Goal: Use online tool/utility: Utilize a website feature to perform a specific function

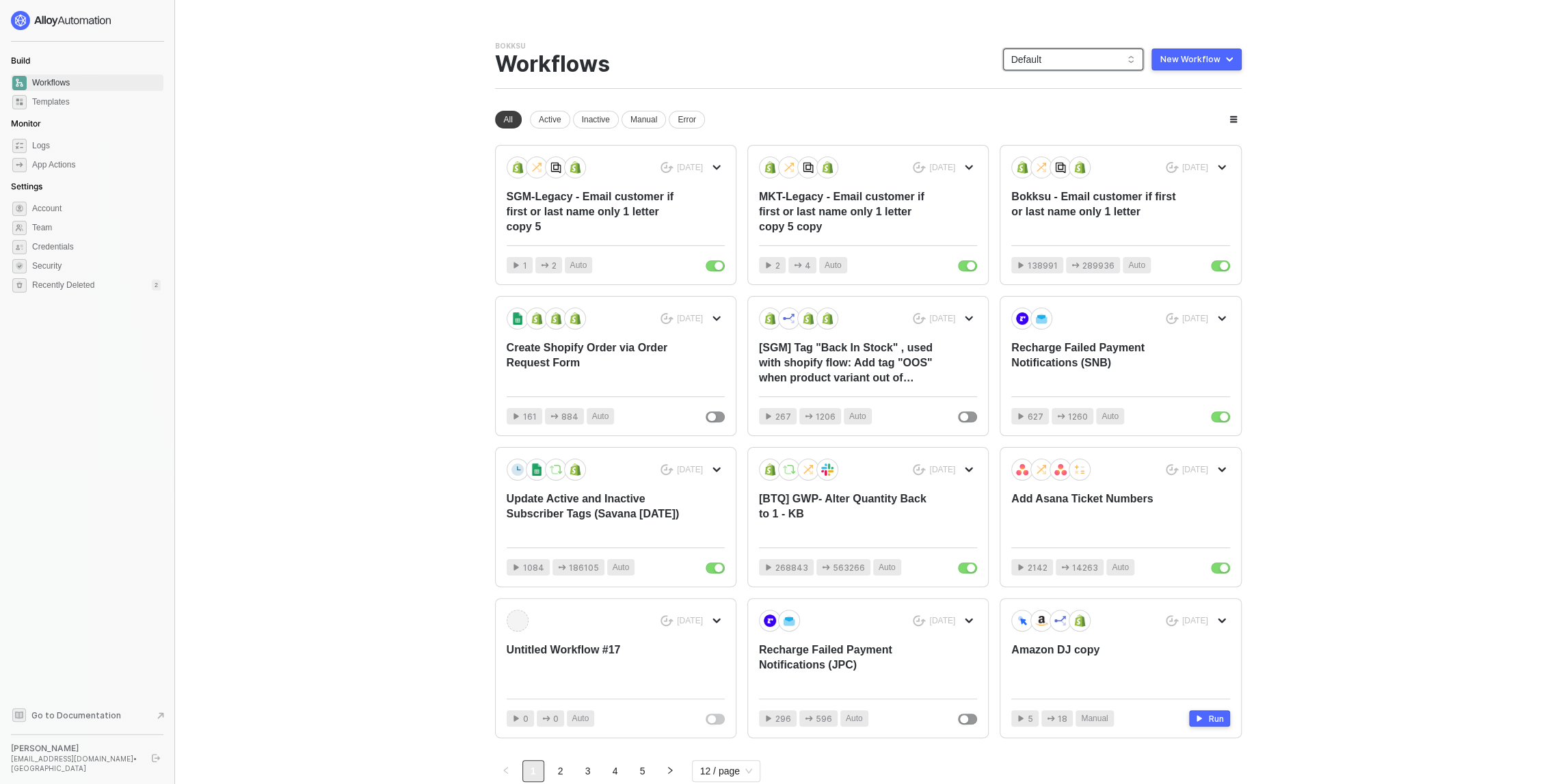
click at [1107, 56] on span "Default" at bounding box center [1073, 59] width 124 height 21
click at [1095, 239] on div "snb-hashii" at bounding box center [1087, 236] width 100 height 16
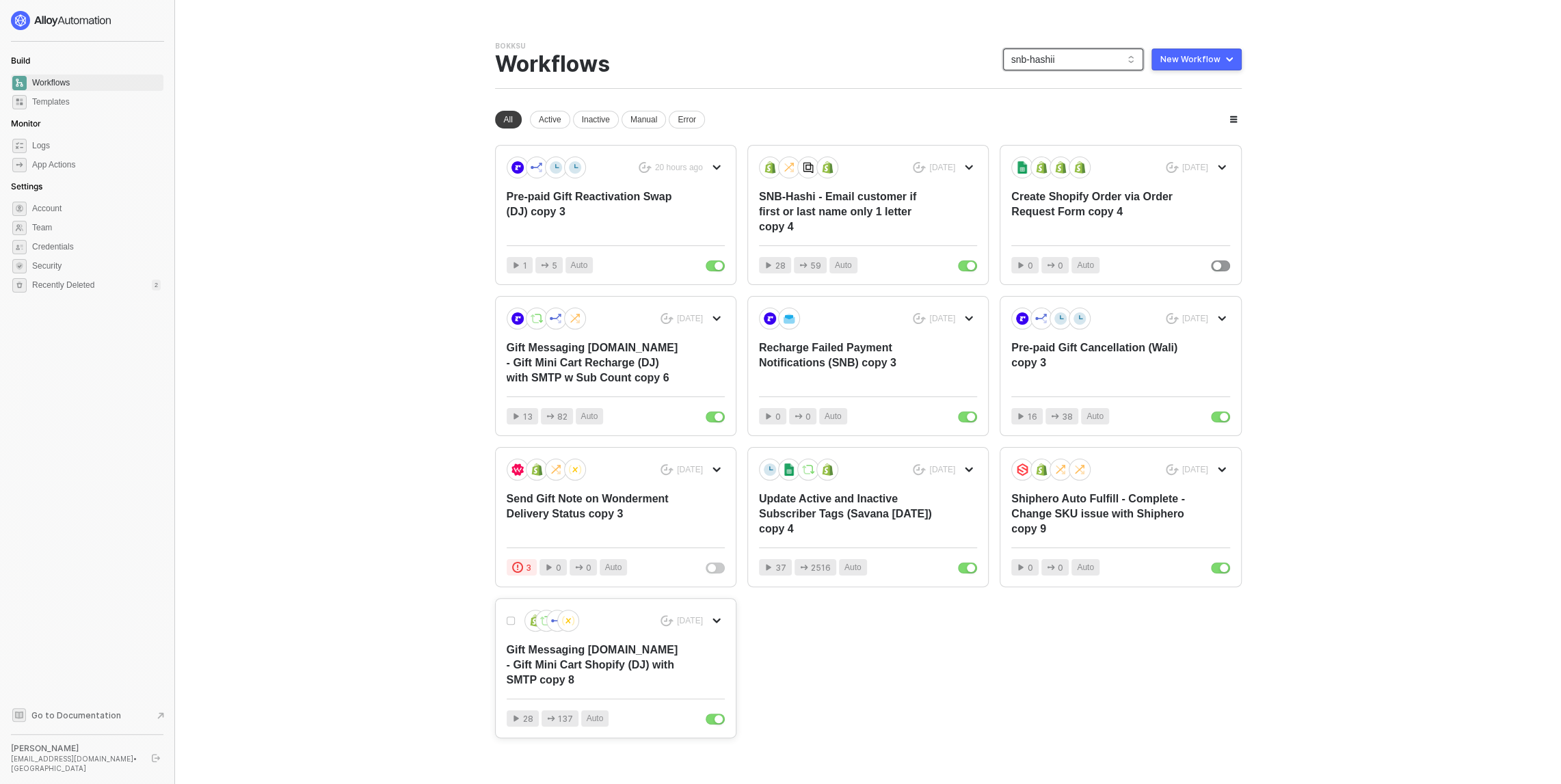
click at [560, 655] on div "Gift Messaging [DOMAIN_NAME] - Gift Mini Cart Shopify (DJ) with SMTP copy 8" at bounding box center [594, 664] width 175 height 45
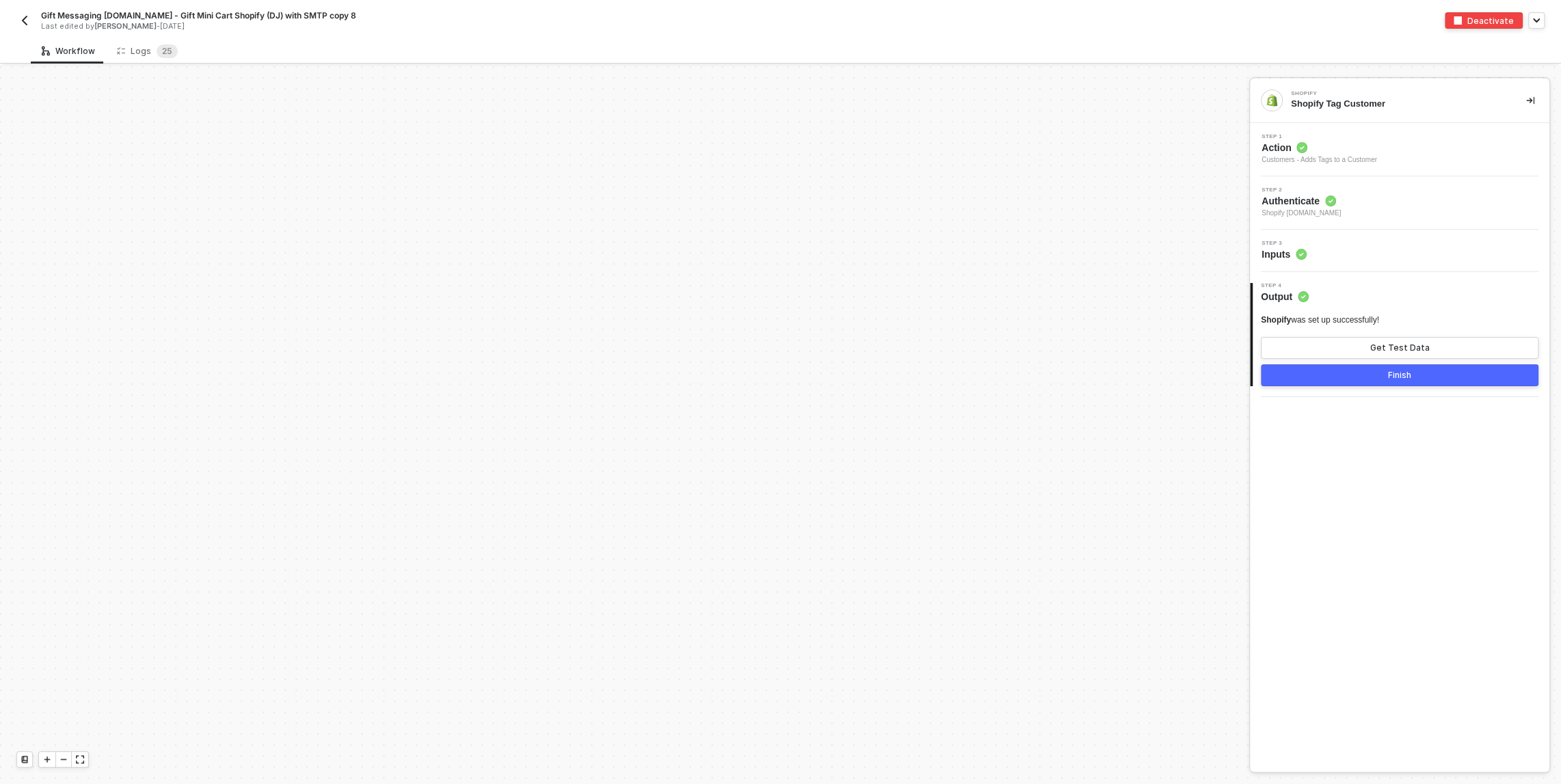
scroll to position [1133, 0]
drag, startPoint x: 581, startPoint y: 295, endPoint x: 675, endPoint y: 599, distance: 318.2
click at [675, 599] on div "Shopify Trigger Trigger workflow when orders created If-Else Conditions Only co…" at bounding box center [1373, 350] width 2747 height 2834
click at [515, 442] on div "TRUE Iterate Loop through Shopify Trigger: Note Attributes Branch Branch - If c…" at bounding box center [1557, 350] width 2331 height 400
drag, startPoint x: 527, startPoint y: 381, endPoint x: 534, endPoint y: 672, distance: 291.1
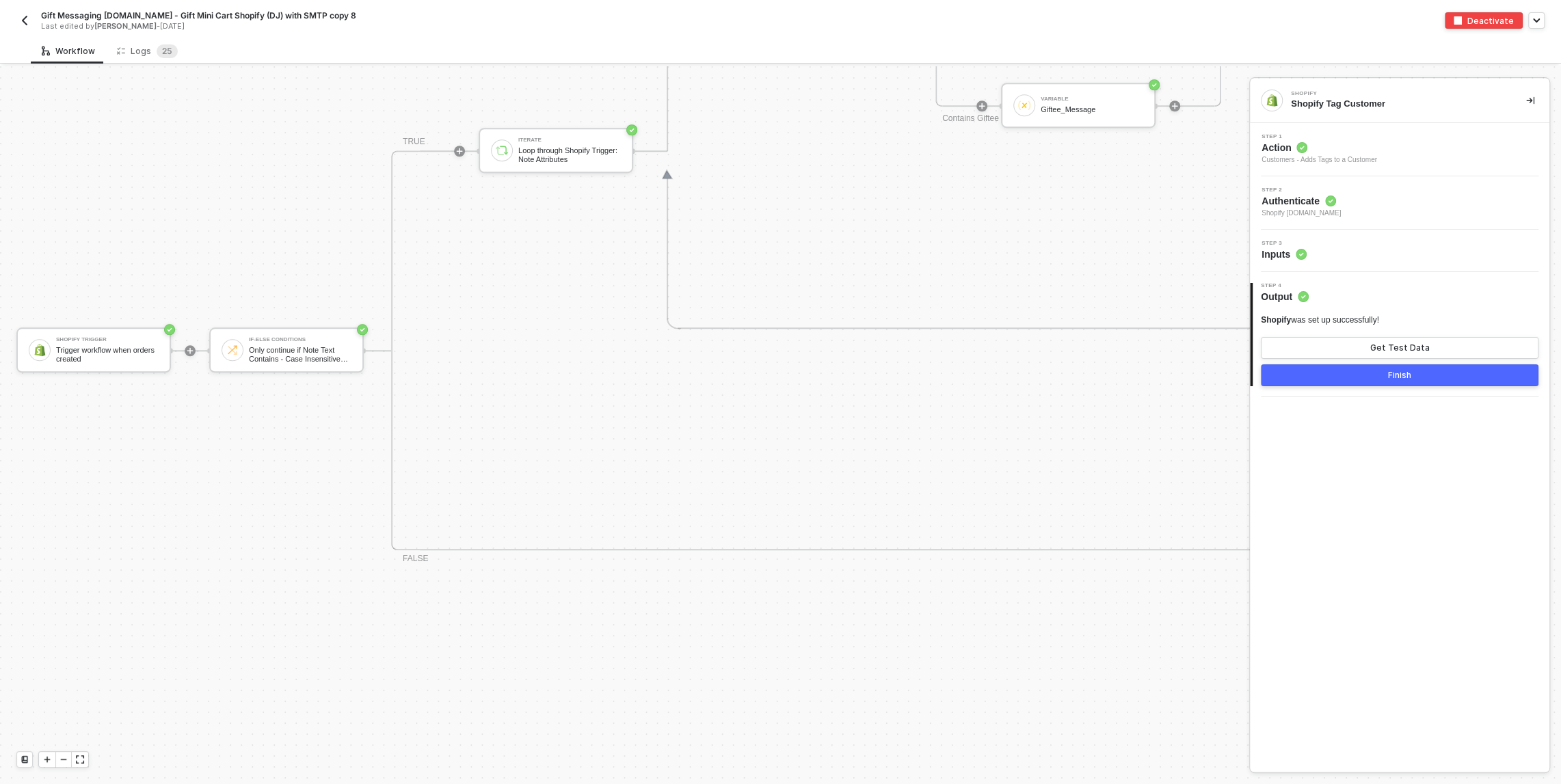
click at [534, 672] on div "Shopify Trigger Trigger workflow when orders created If-Else Conditions Only co…" at bounding box center [1373, 350] width 2747 height 2834
click at [1357, 374] on button "Finish" at bounding box center [1399, 376] width 277 height 22
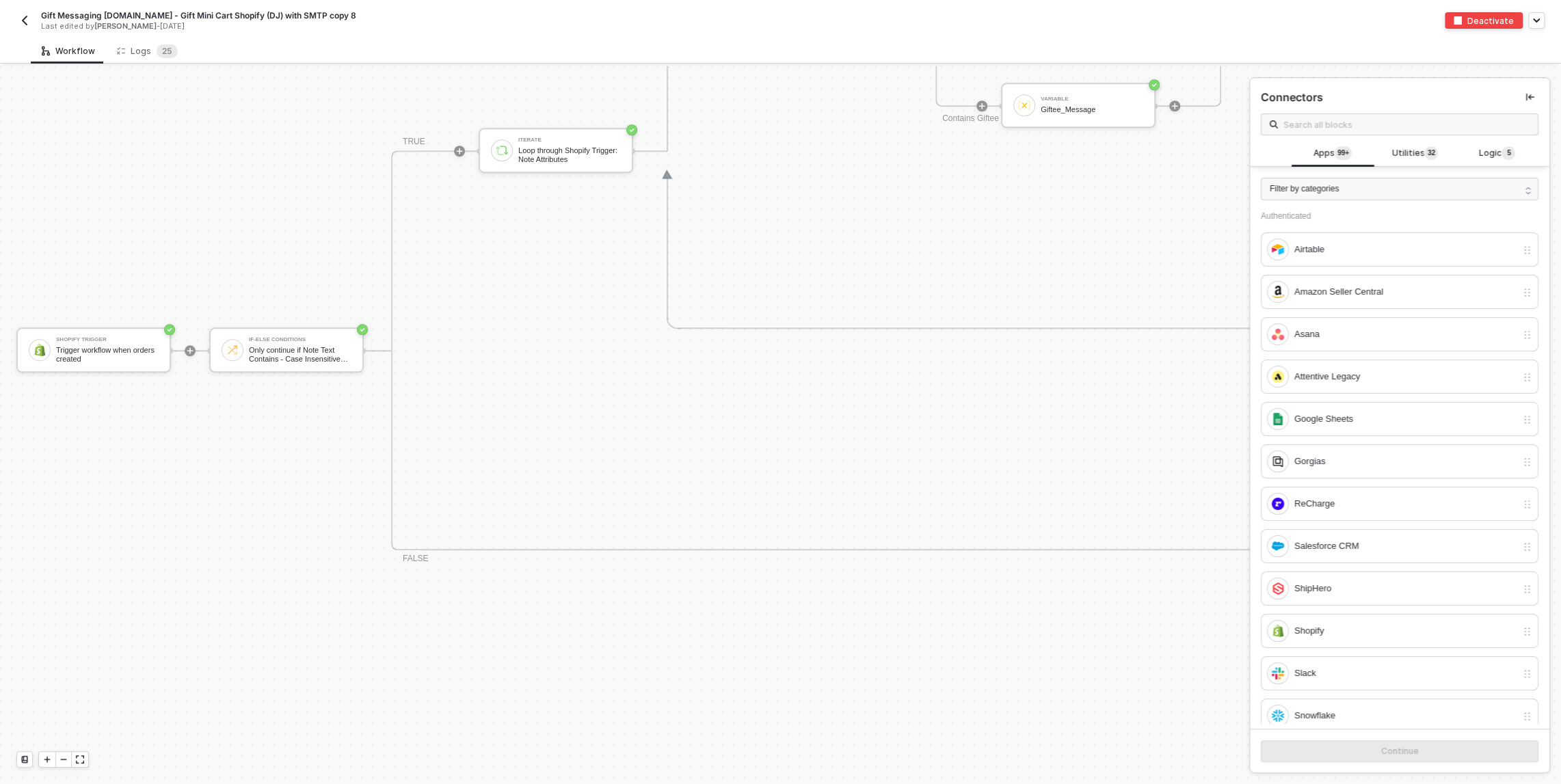
click at [931, 201] on div "Branch Branch - If contains giftees email Contains Giftee Name Variable Giftee_…" at bounding box center [987, 151] width 517 height 355
click at [1524, 90] on button "button" at bounding box center [1529, 97] width 16 height 16
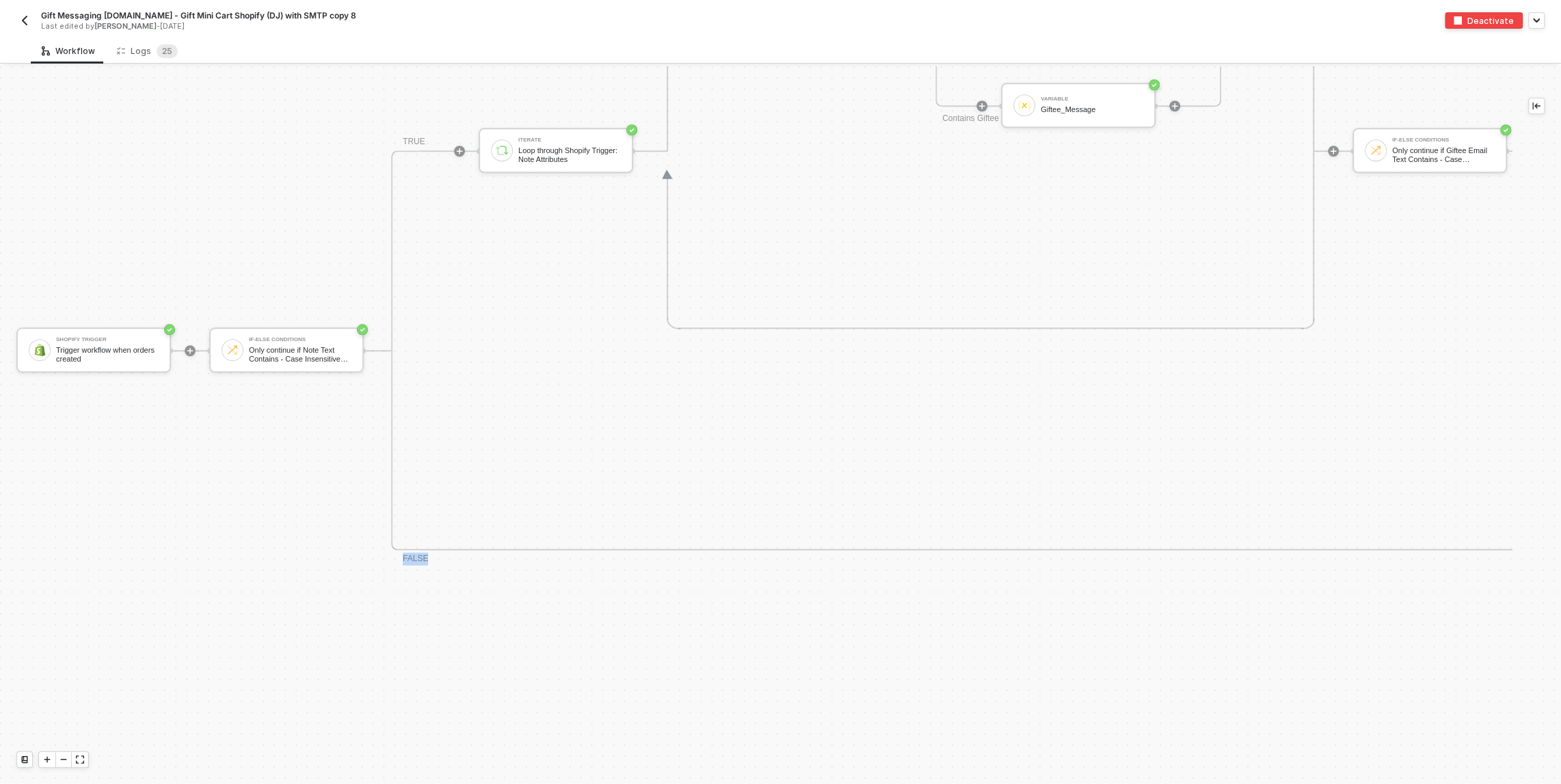
drag, startPoint x: 1012, startPoint y: 288, endPoint x: 1012, endPoint y: 550, distance: 262.0
click at [1012, 550] on div "Shopify Trigger Trigger workflow when orders created If-Else Conditions Only co…" at bounding box center [1373, 350] width 2747 height 2834
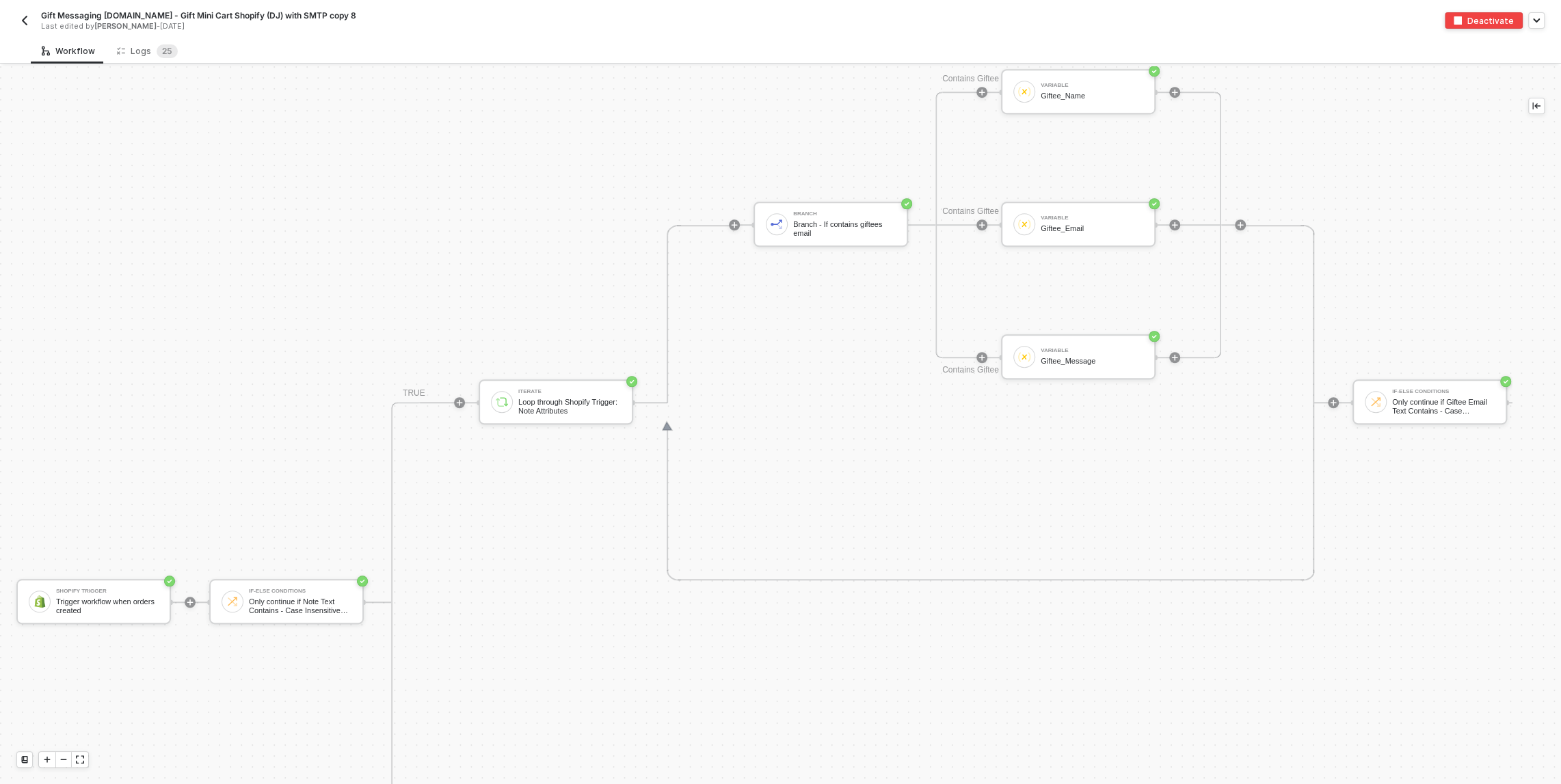
scroll to position [882, 0]
click at [101, 601] on div "Trigger workflow when orders created" at bounding box center [107, 604] width 103 height 17
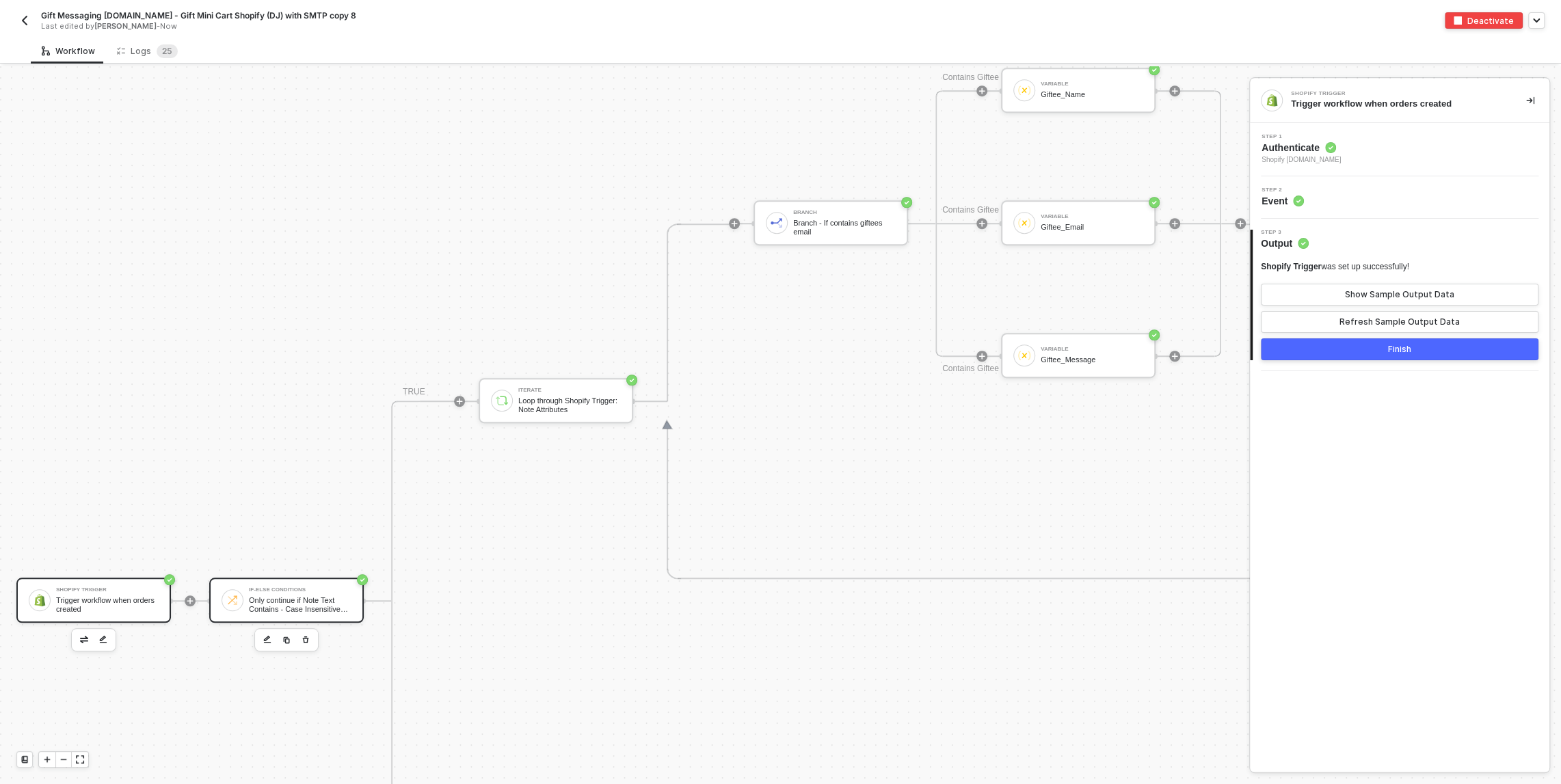
click at [295, 597] on div "Only continue if Note Text Contains - Case Insensitive gift note" at bounding box center [301, 604] width 103 height 17
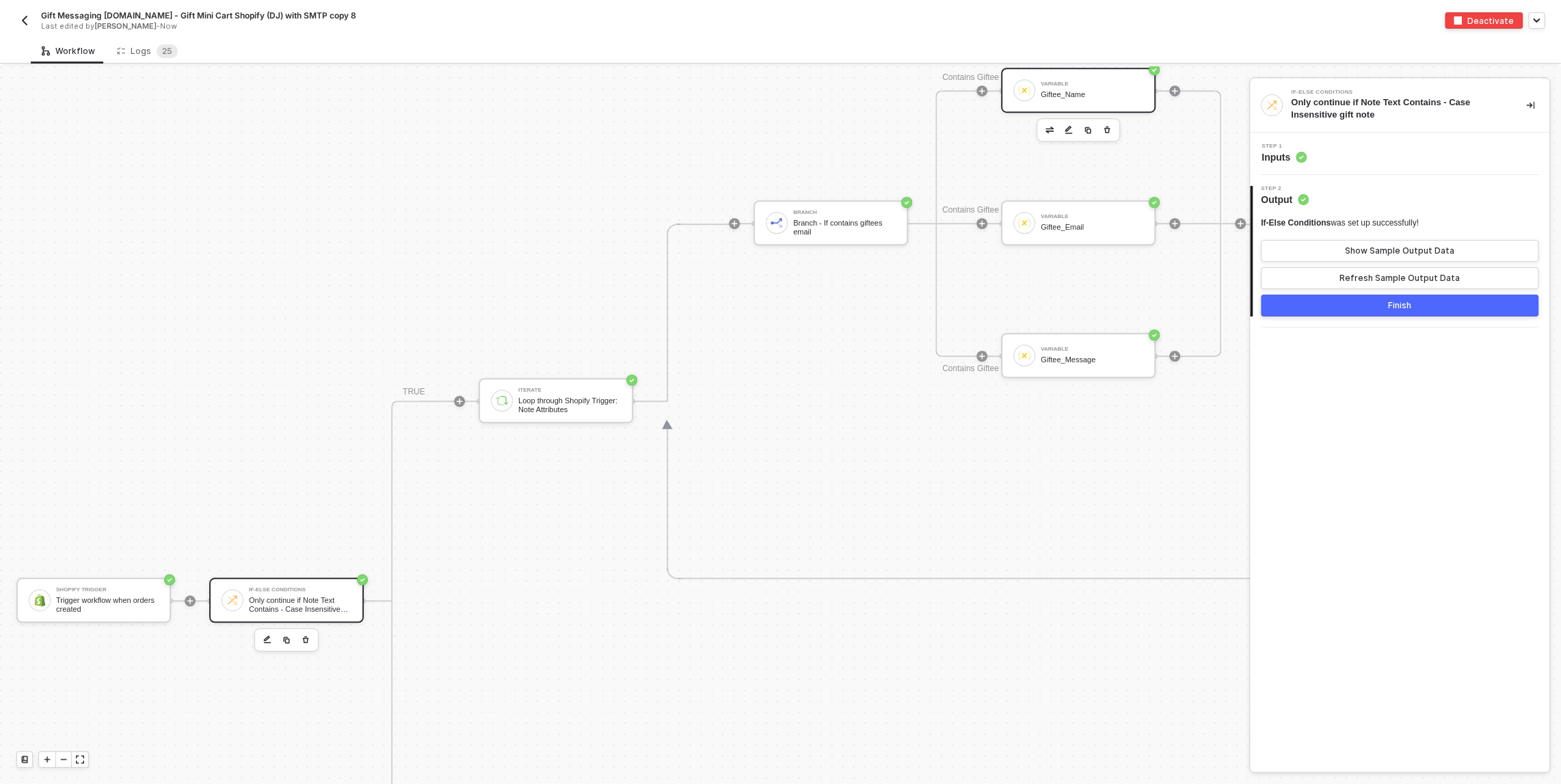
click at [1082, 100] on div "Variable Giftee_Name" at bounding box center [1092, 90] width 103 height 26
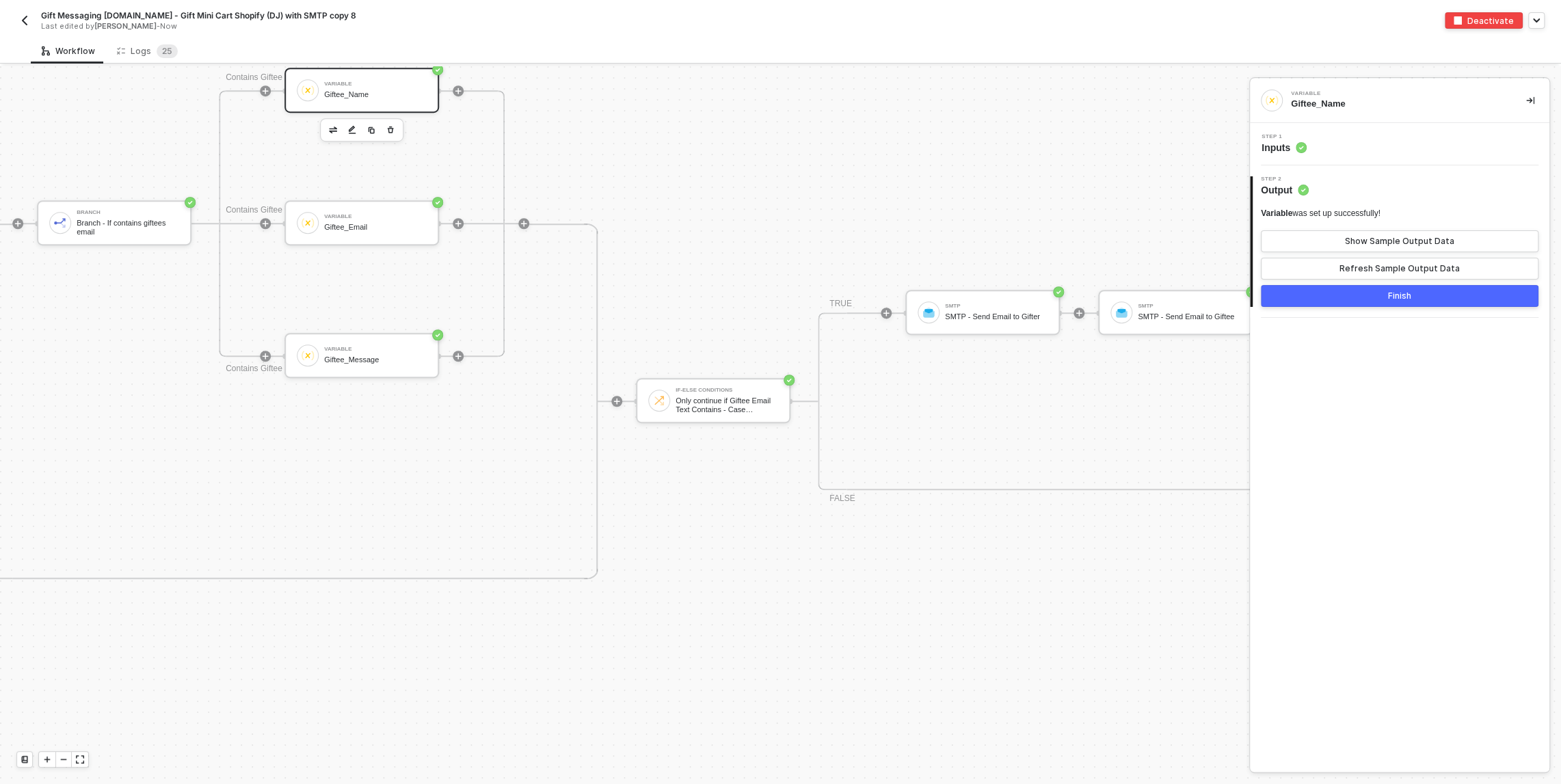
scroll to position [882, 865]
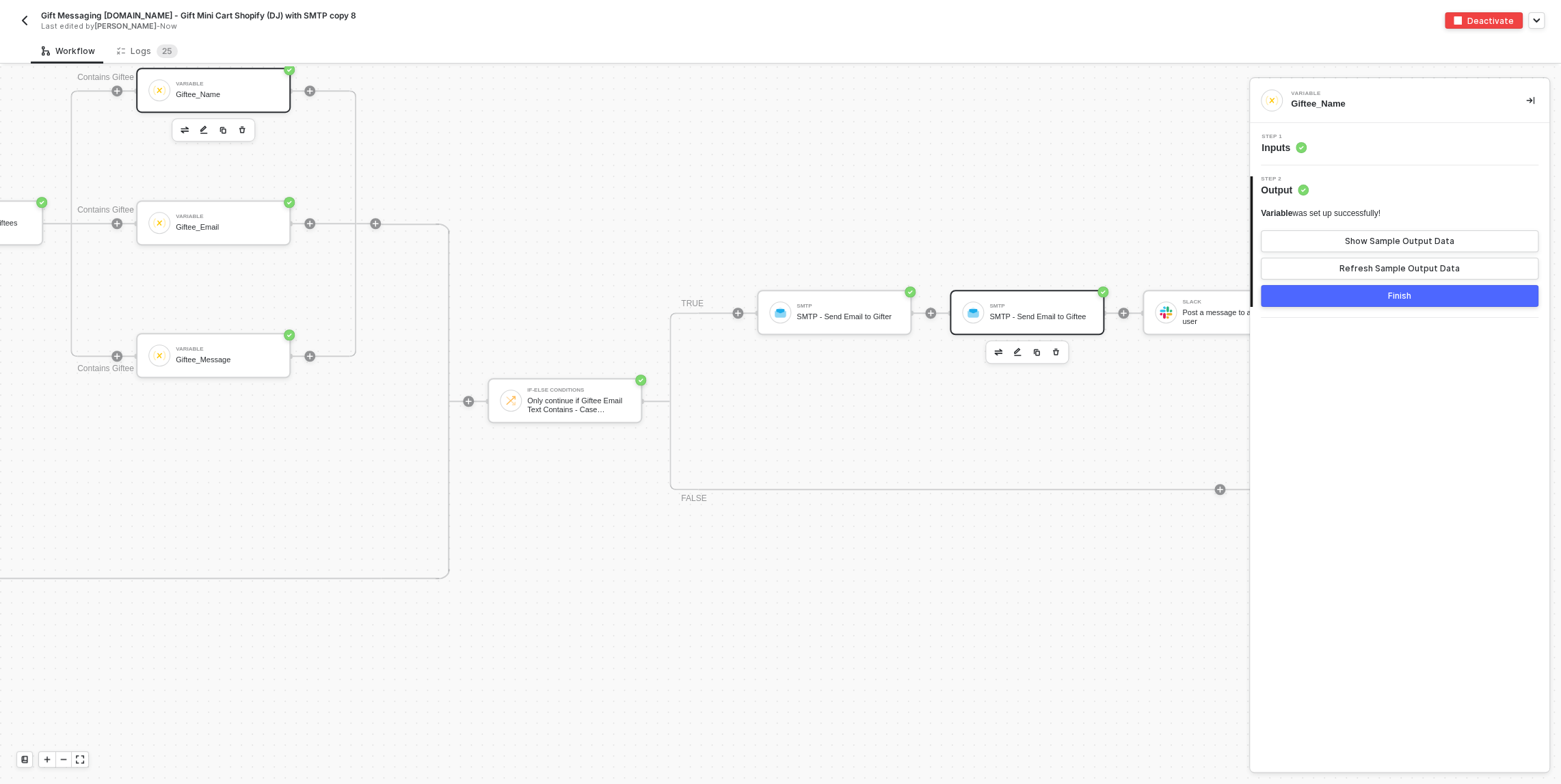
click at [1051, 321] on div "SMTP - Send Email to Giftee" at bounding box center [1040, 317] width 103 height 9
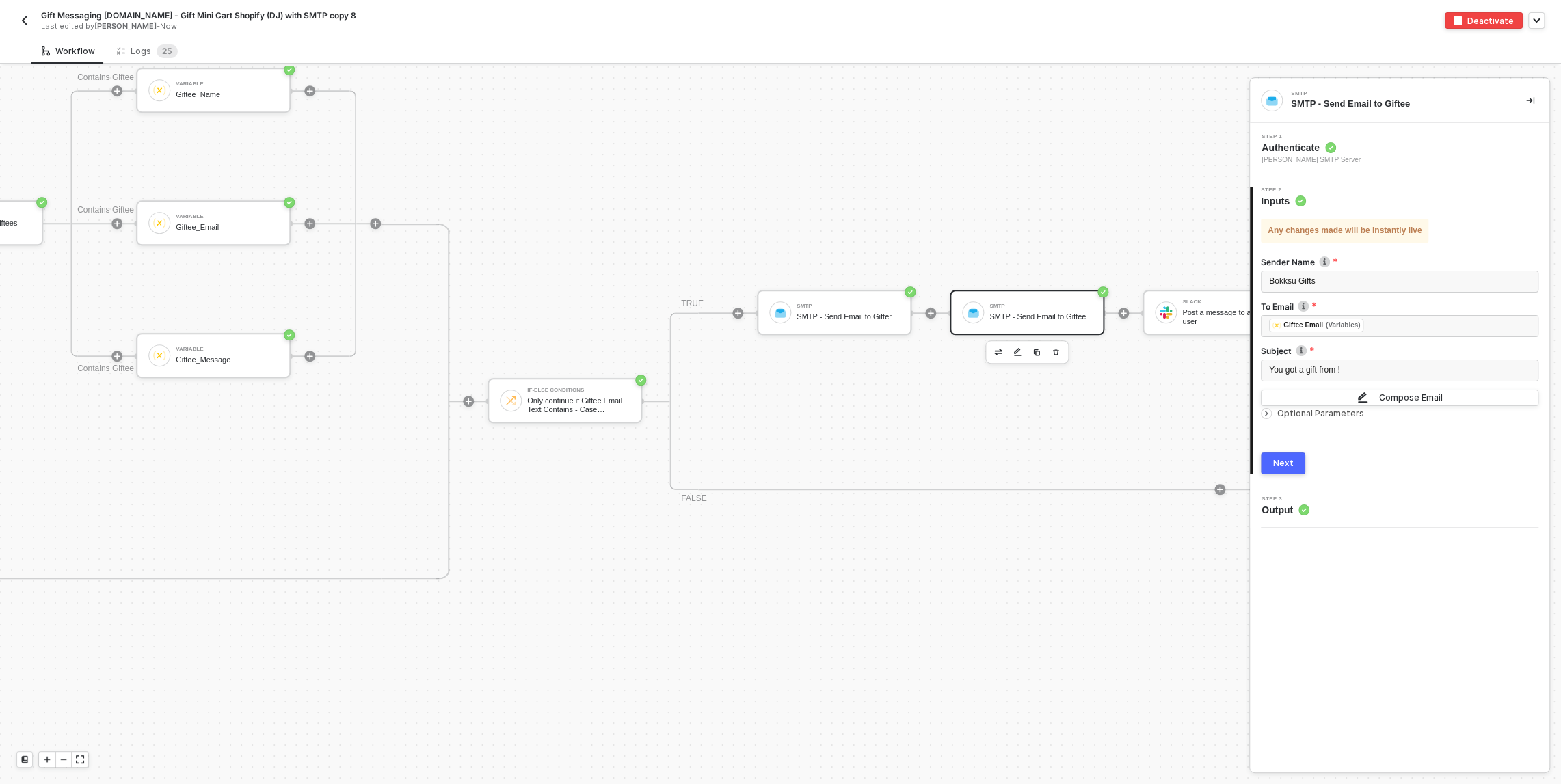
click at [1266, 412] on icon "icon-arrow-right-small" at bounding box center [1266, 413] width 2 height 4
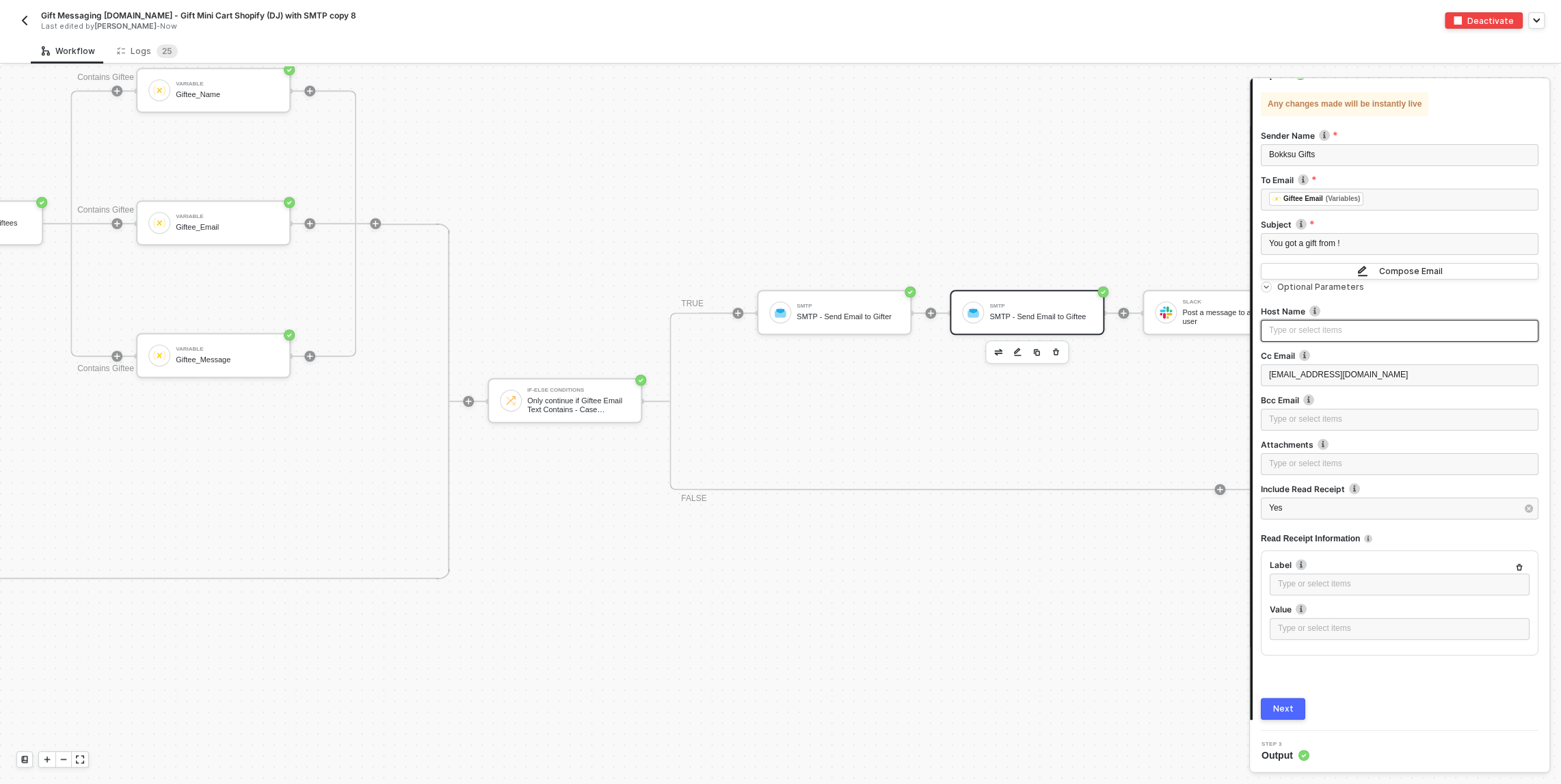
scroll to position [0, 0]
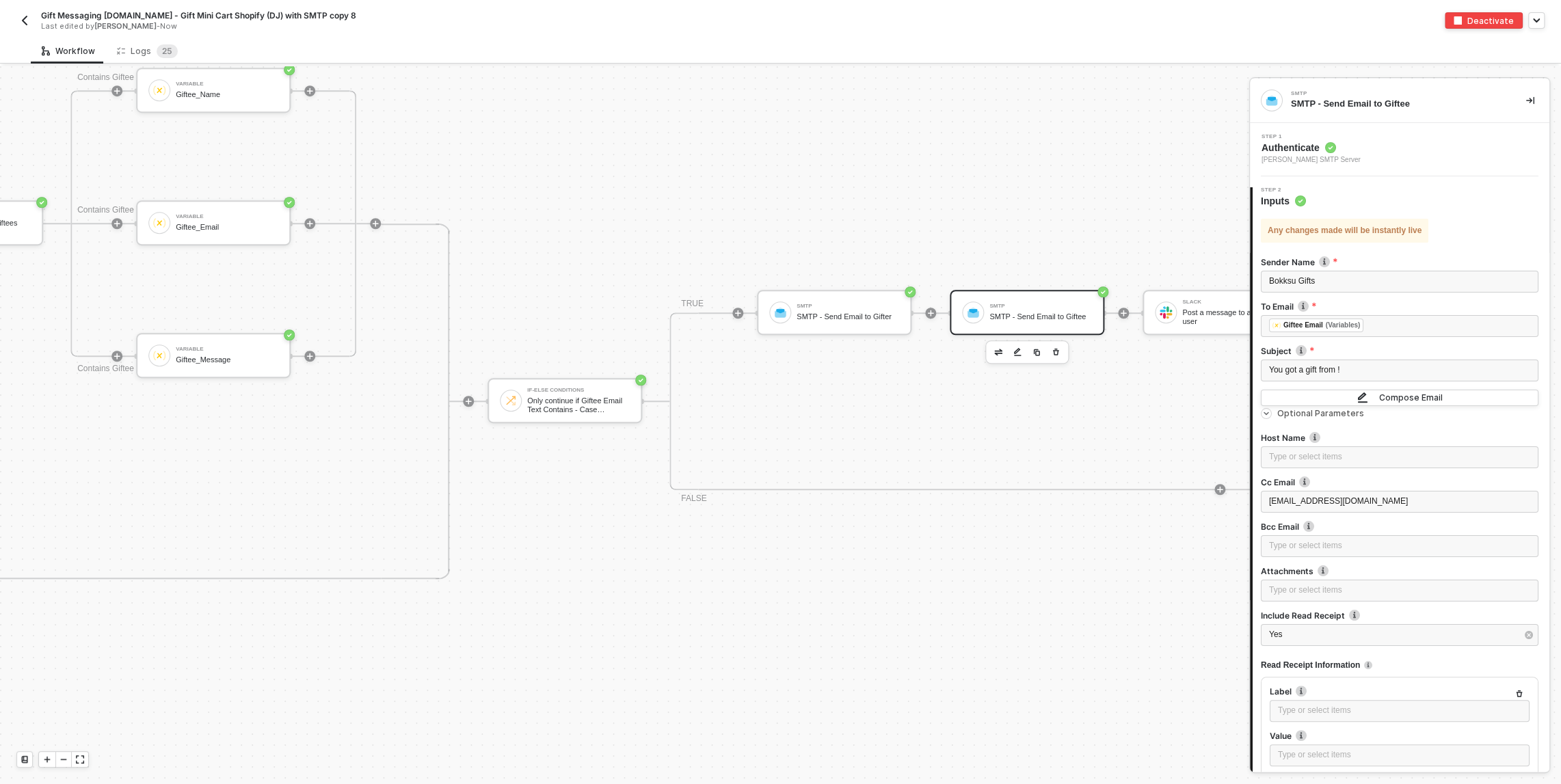
click at [1382, 157] on div "Step 1 Authenticate Kelan Bonislawski's SMTP Server" at bounding box center [1401, 149] width 296 height 32
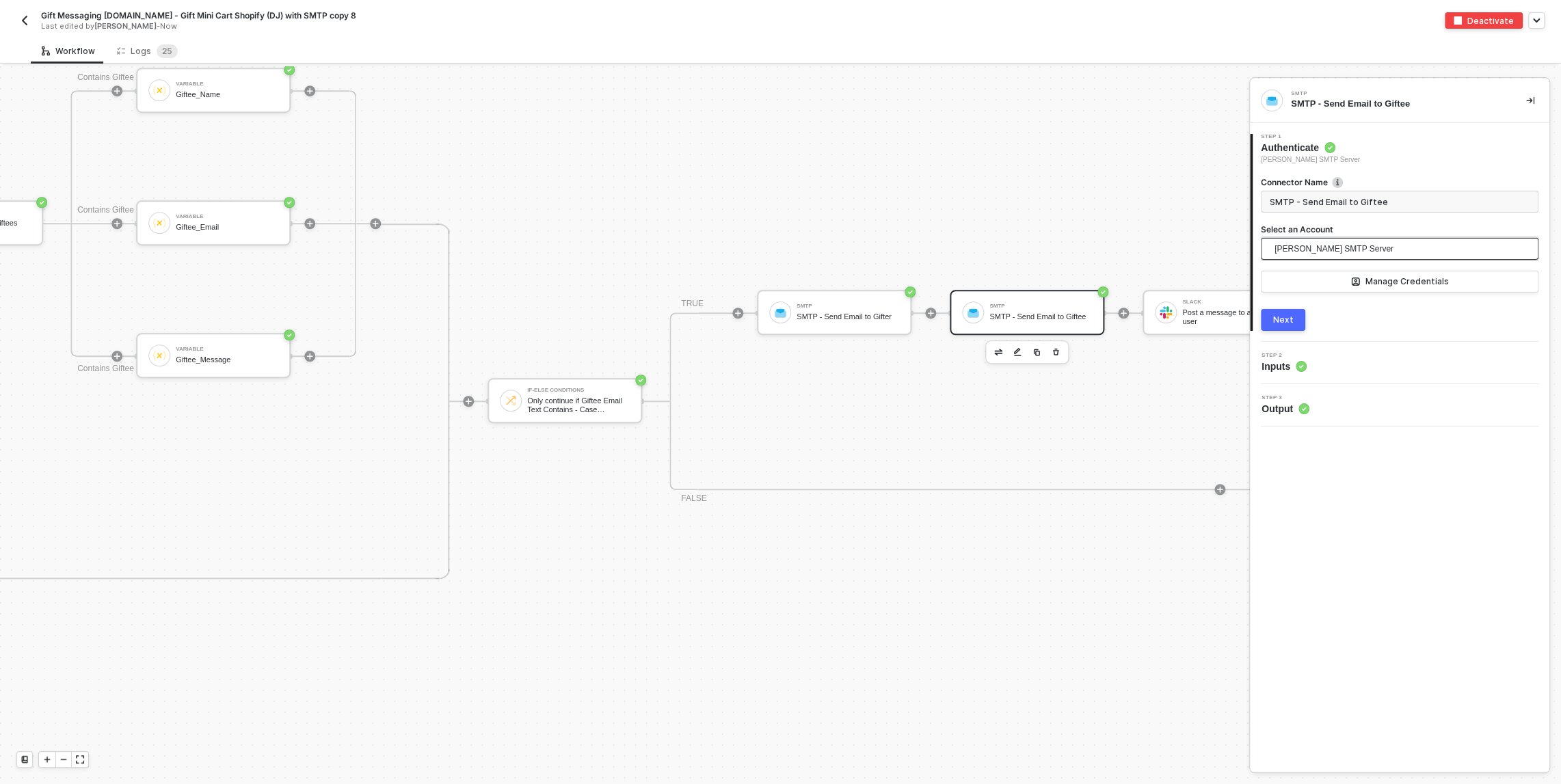
click at [1349, 249] on span "Kelan Bonislawski's SMTP Server" at bounding box center [1333, 249] width 119 height 21
click at [19, 14] on button "button" at bounding box center [24, 20] width 16 height 16
